Goal: Task Accomplishment & Management: Complete application form

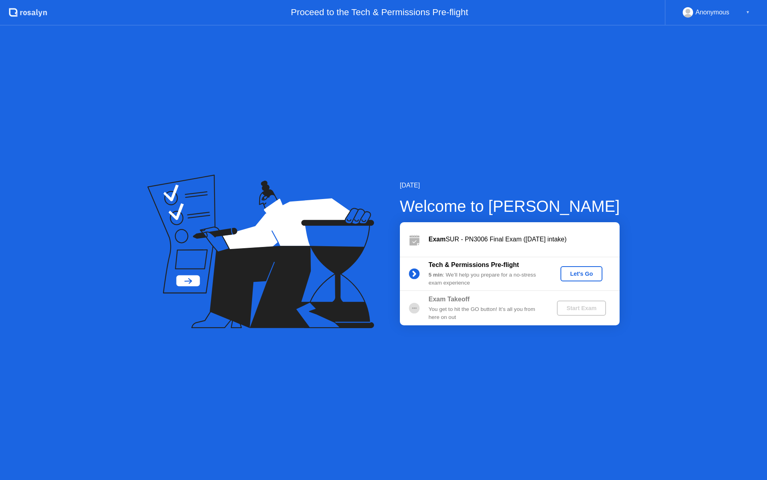
click at [568, 271] on div "Let's Go" at bounding box center [582, 274] width 36 height 6
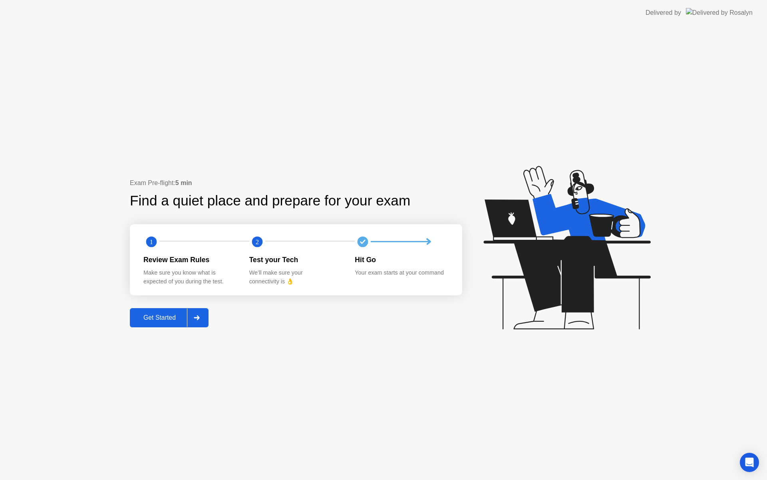
click at [204, 315] on div at bounding box center [196, 318] width 19 height 18
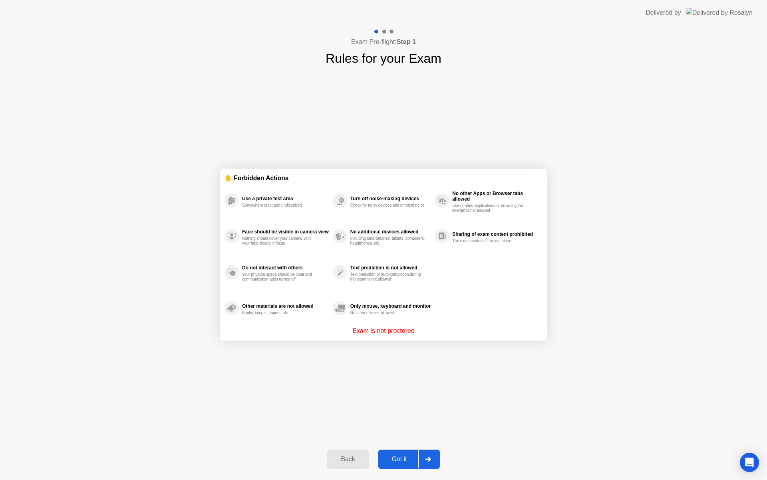
click at [428, 465] on div at bounding box center [428, 459] width 19 height 18
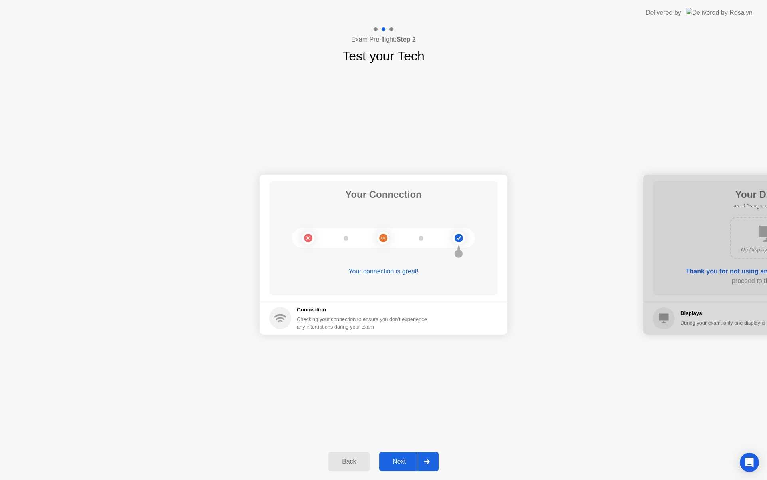
click at [427, 460] on icon at bounding box center [427, 461] width 6 height 5
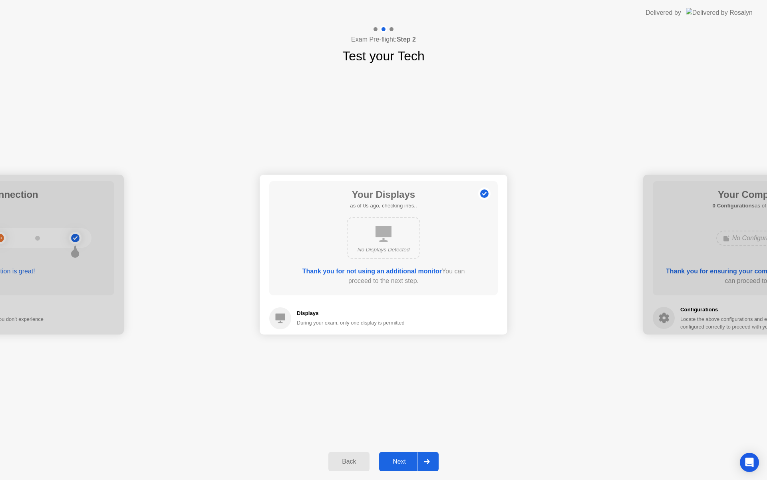
click at [427, 460] on icon at bounding box center [427, 461] width 6 height 5
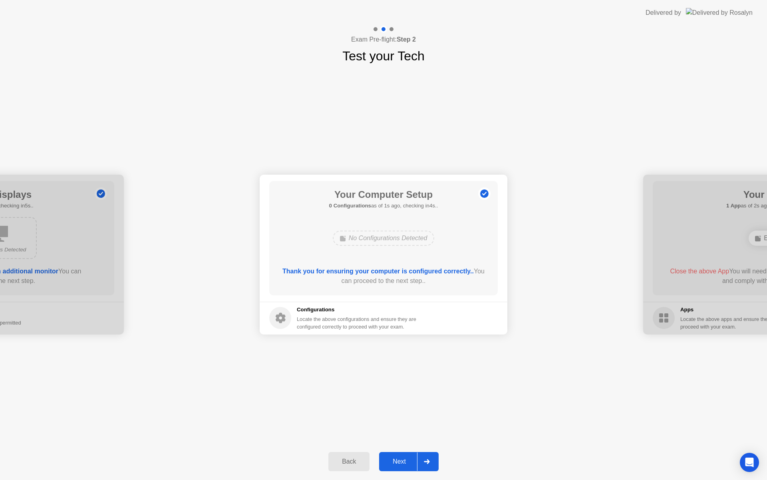
click at [425, 463] on icon at bounding box center [427, 461] width 6 height 5
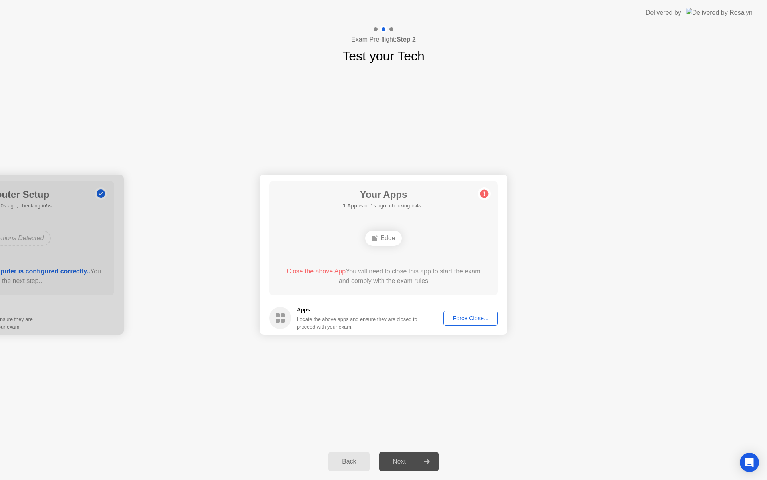
click at [460, 323] on button "Force Close..." at bounding box center [471, 318] width 54 height 15
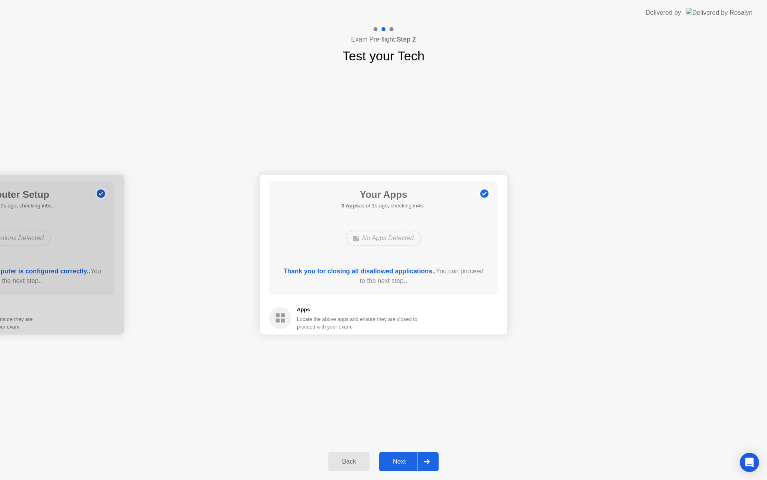
click at [429, 468] on div at bounding box center [426, 461] width 19 height 18
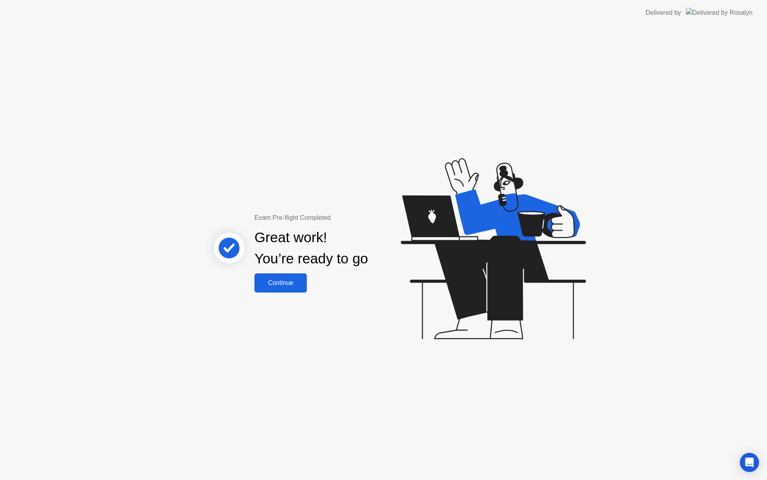
click at [289, 289] on button "Continue" at bounding box center [281, 282] width 52 height 19
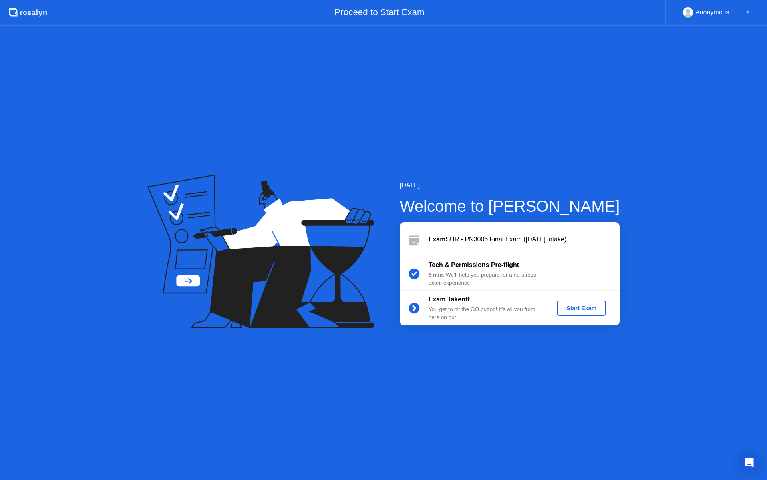
click at [575, 310] on div "Start Exam" at bounding box center [581, 308] width 43 height 6
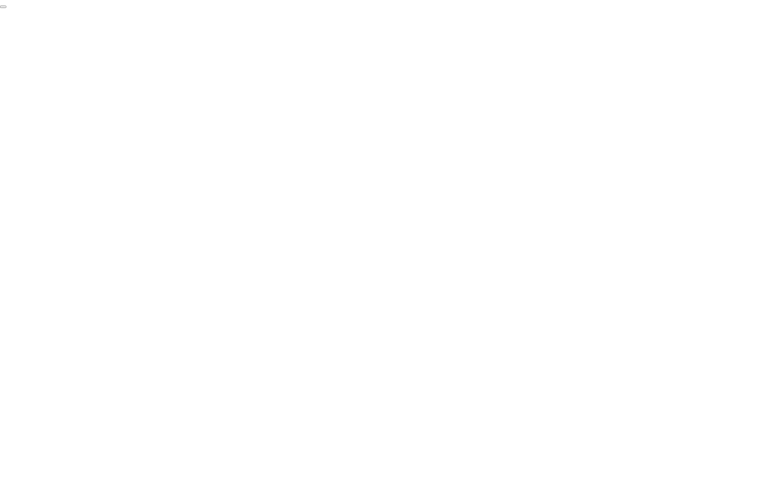
click at [6, 8] on button "End Proctoring Session" at bounding box center [3, 7] width 6 height 2
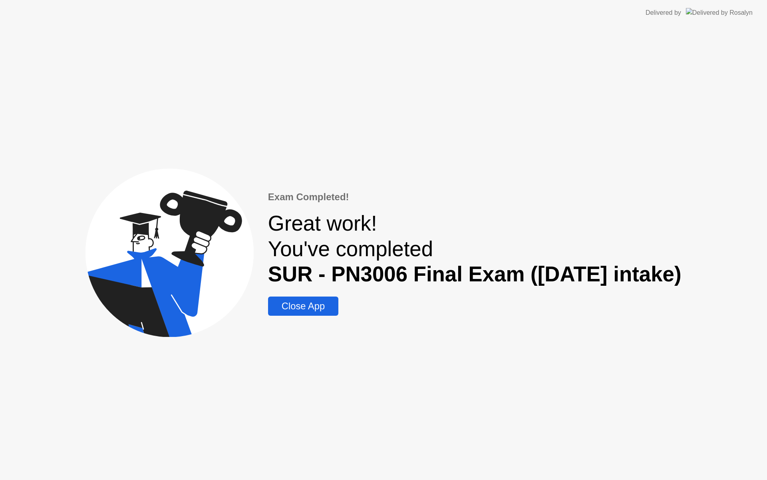
click at [311, 308] on div "Close App" at bounding box center [304, 306] width 66 height 11
